Goal: Transaction & Acquisition: Purchase product/service

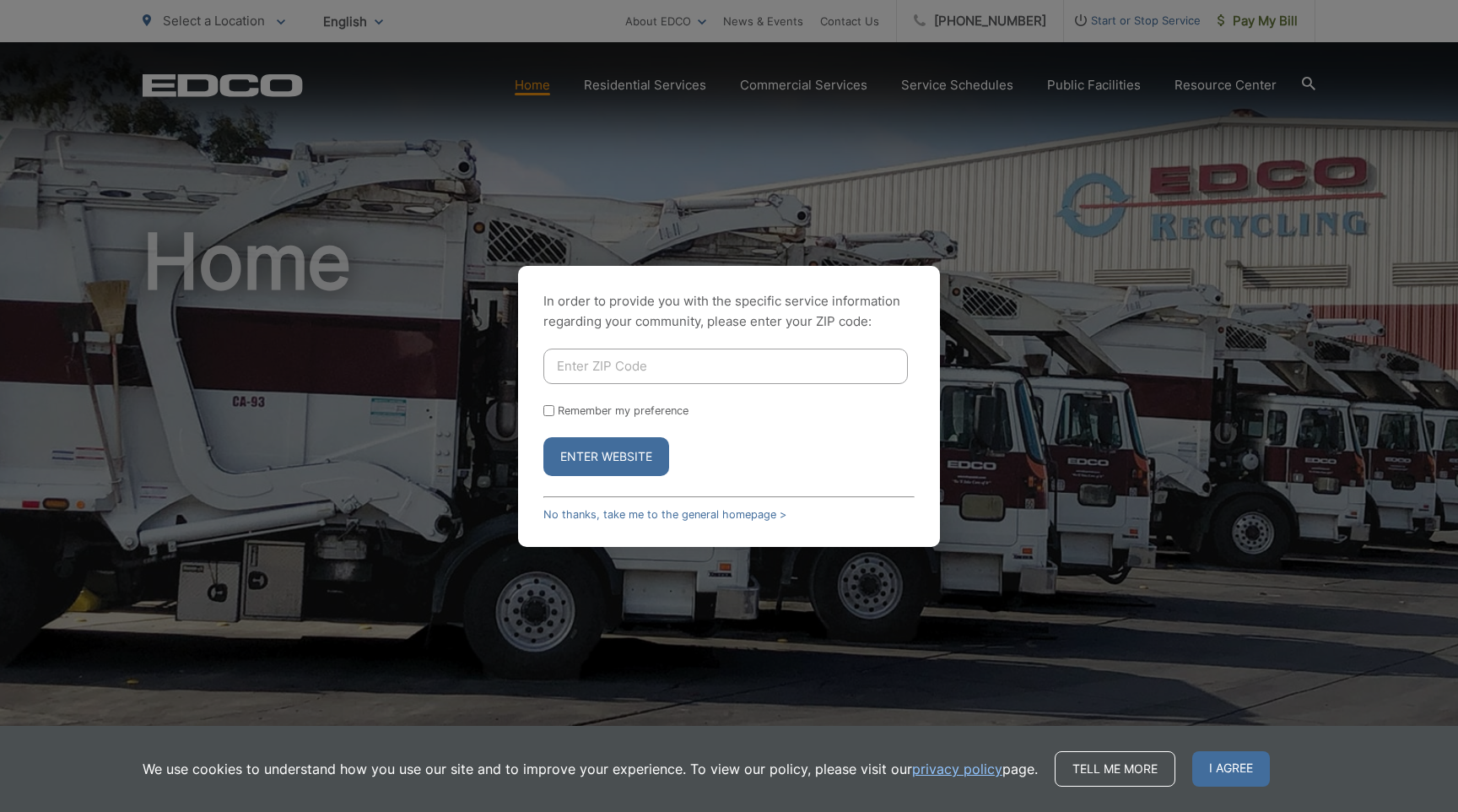
click at [679, 359] on input "Enter ZIP Code" at bounding box center [725, 366] width 364 height 35
type input "9"
click at [729, 519] on link "No thanks, take me to the general homepage >" at bounding box center [665, 514] width 243 height 13
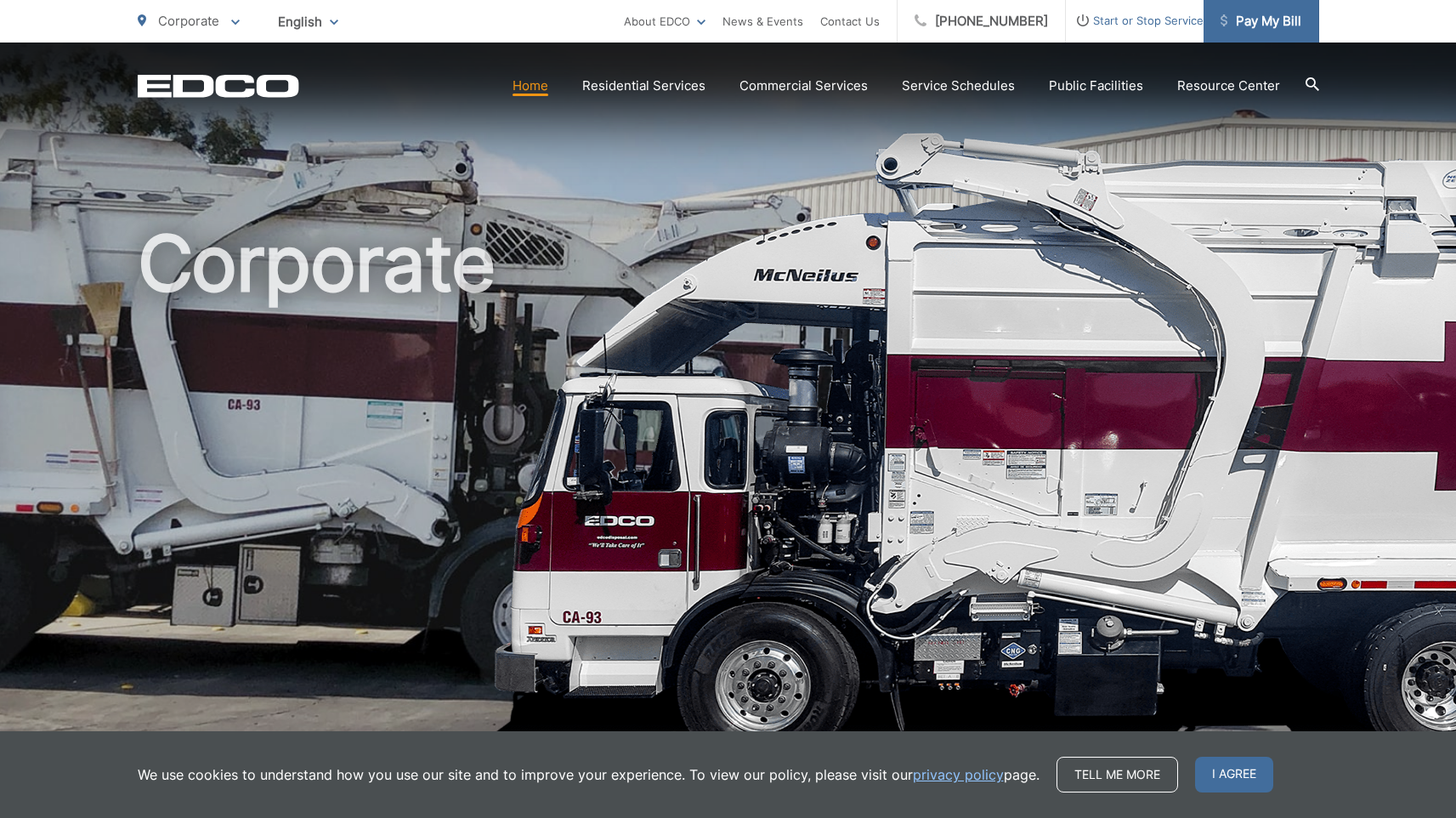
click at [1251, 13] on span "Pay My Bill" at bounding box center [1260, 21] width 81 height 21
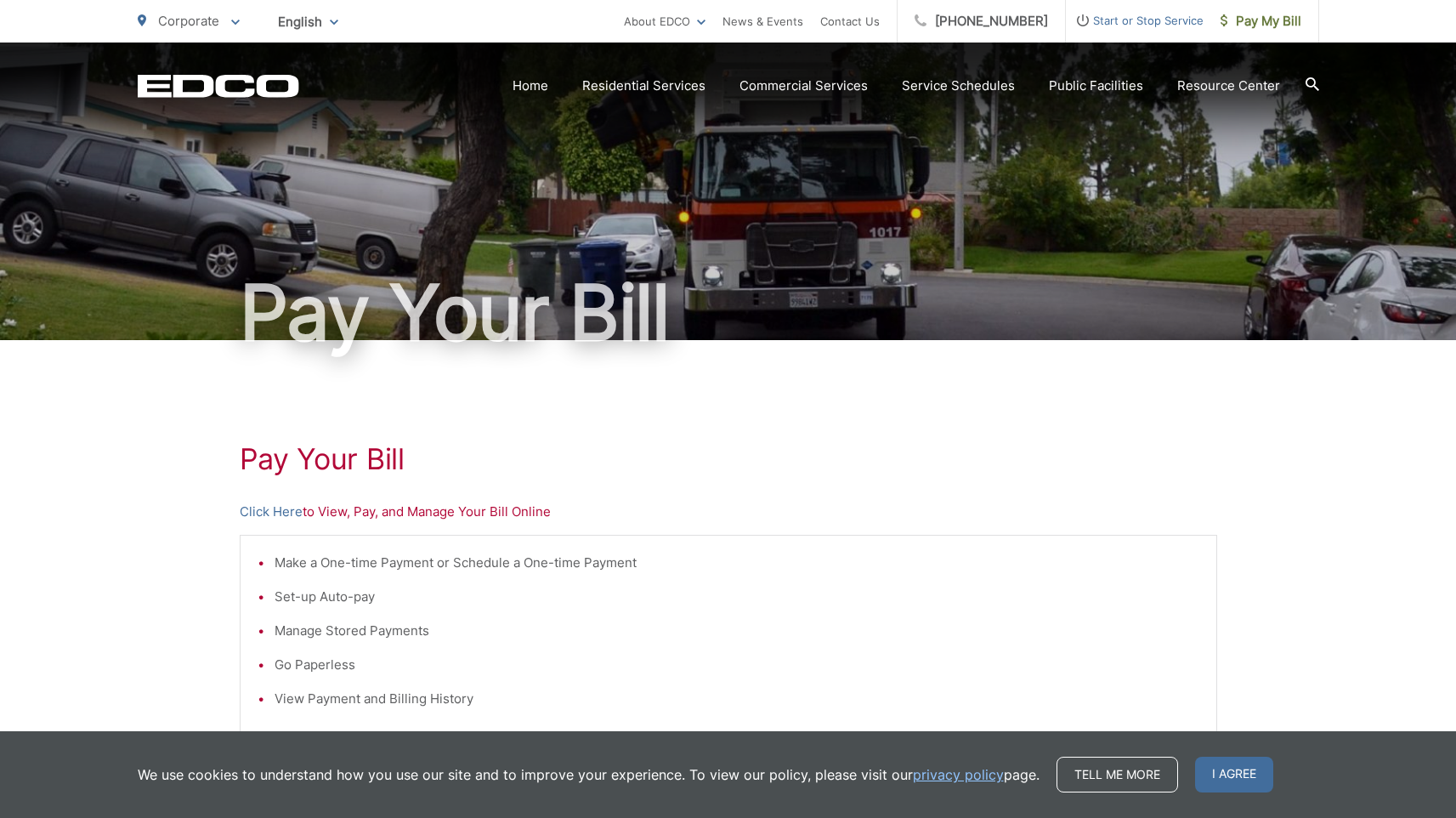
scroll to position [39, 0]
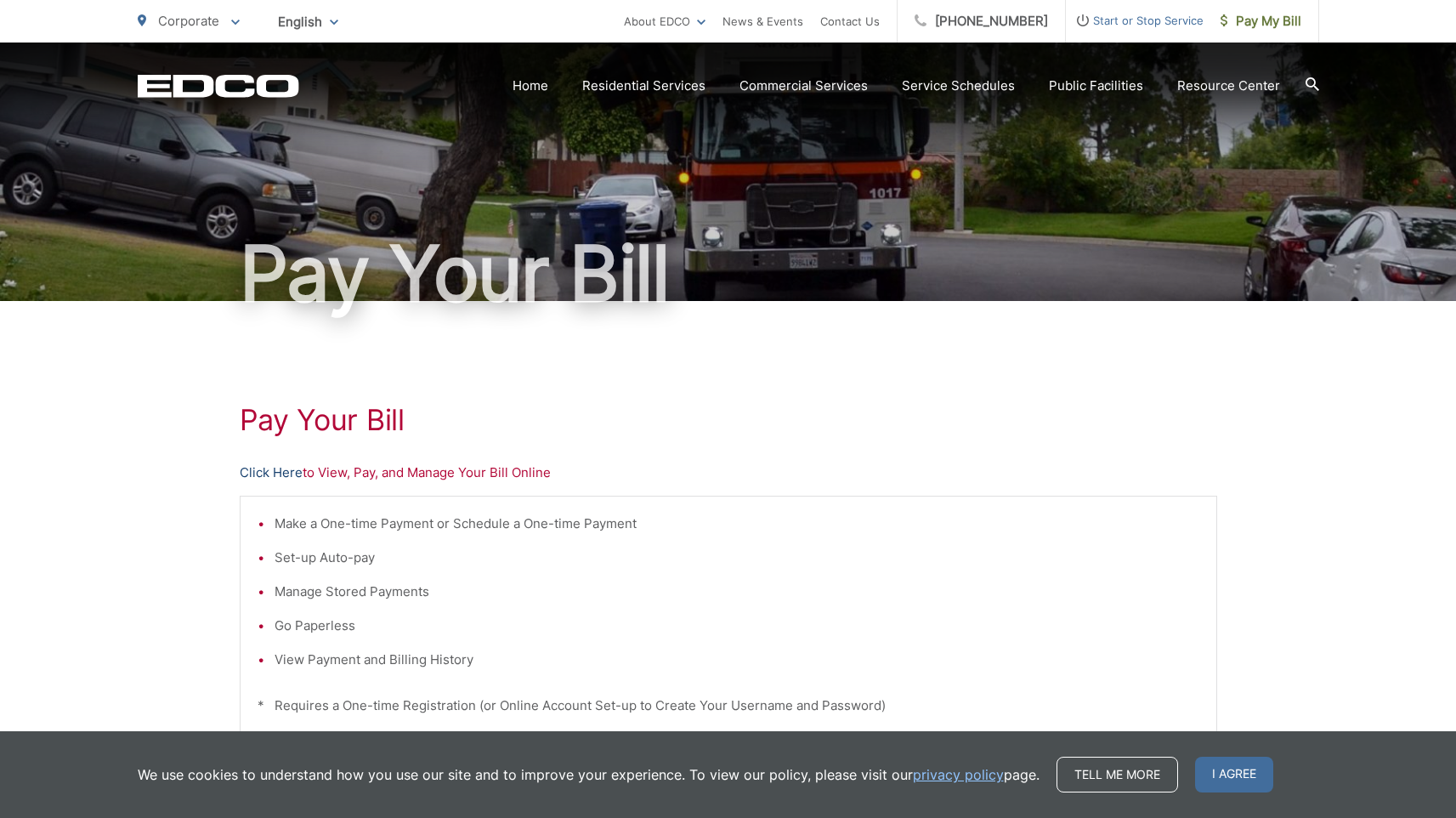
click at [258, 481] on link "Click Here" at bounding box center [271, 472] width 63 height 21
